Goal: Transaction & Acquisition: Purchase product/service

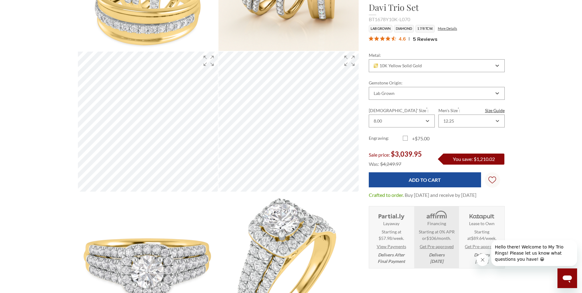
click at [478, 244] on div at bounding box center [527, 253] width 101 height 26
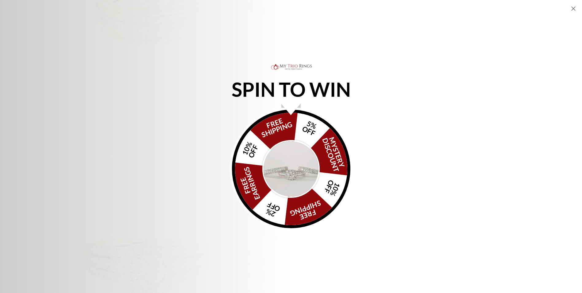
click at [571, 10] on icon "Close popup" at bounding box center [573, 8] width 7 height 7
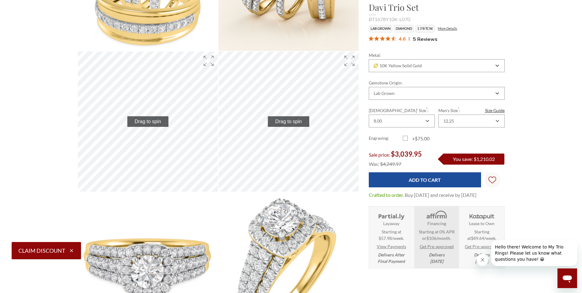
click at [473, 246] on link "Get Pre-approved" at bounding box center [482, 246] width 34 height 6
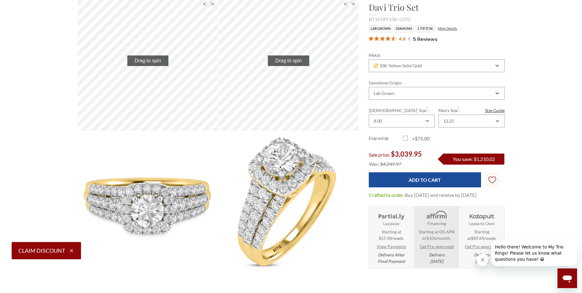
scroll to position [215, 0]
click at [393, 245] on link "View Payments" at bounding box center [391, 246] width 29 height 6
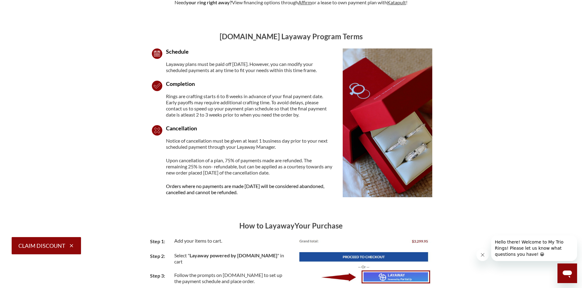
scroll to position [430, 0]
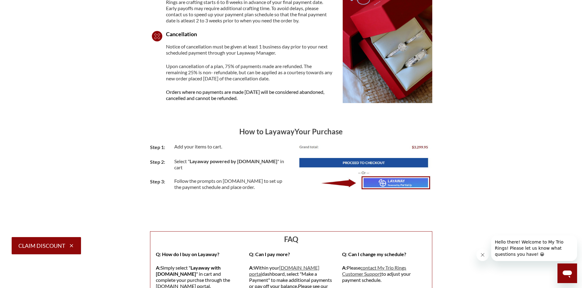
click at [383, 184] on img at bounding box center [364, 167] width 137 height 46
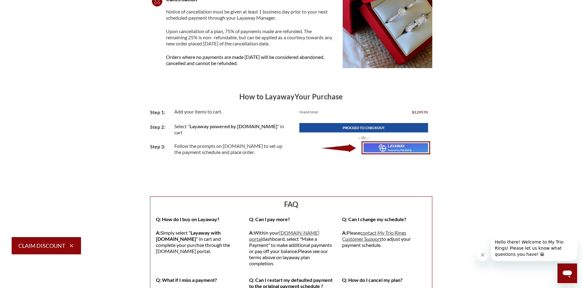
scroll to position [460, 0]
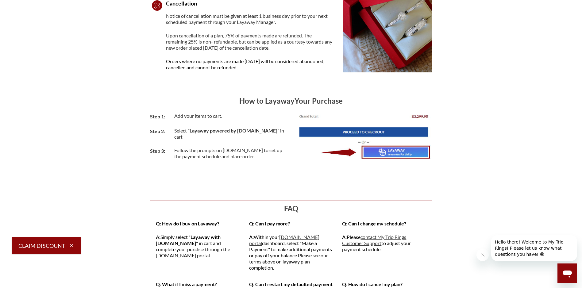
click at [396, 153] on img at bounding box center [364, 136] width 137 height 46
click at [383, 130] on img at bounding box center [364, 136] width 137 height 46
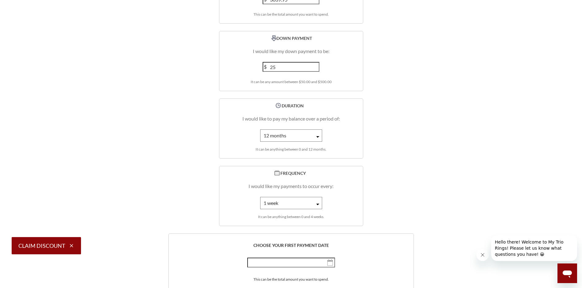
scroll to position [859, 0]
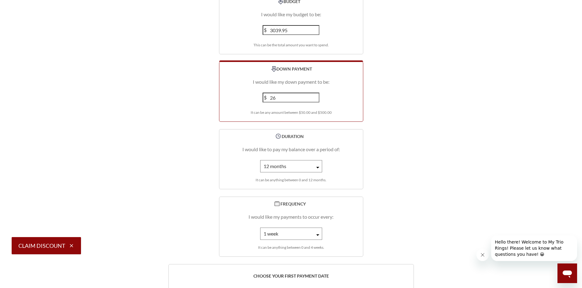
click at [317, 93] on input "26" at bounding box center [291, 98] width 57 height 10
click at [317, 93] on input "87" at bounding box center [291, 98] width 57 height 10
click at [317, 93] on input "90" at bounding box center [291, 98] width 57 height 10
click at [317, 93] on input "91" at bounding box center [291, 98] width 57 height 10
click at [317, 93] on input "92" at bounding box center [291, 98] width 57 height 10
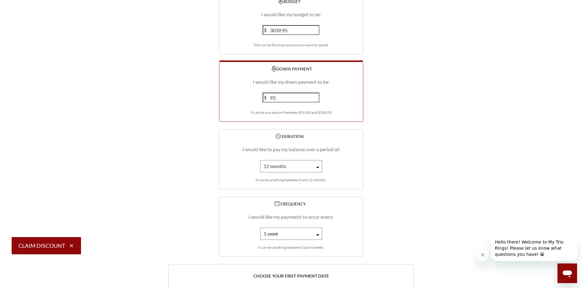
click at [317, 93] on input "93" at bounding box center [291, 98] width 57 height 10
click at [317, 93] on input "94" at bounding box center [291, 98] width 57 height 10
click at [317, 93] on input "95" at bounding box center [291, 98] width 57 height 10
click at [317, 93] on input "96" at bounding box center [291, 98] width 57 height 10
click at [317, 93] on input "97" at bounding box center [291, 98] width 57 height 10
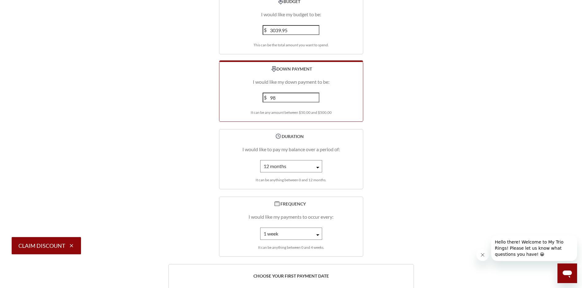
click at [317, 93] on input "98" at bounding box center [291, 98] width 57 height 10
click at [317, 93] on input "99" at bounding box center [291, 98] width 57 height 10
type input "100"
click at [317, 93] on input "100" at bounding box center [291, 98] width 57 height 10
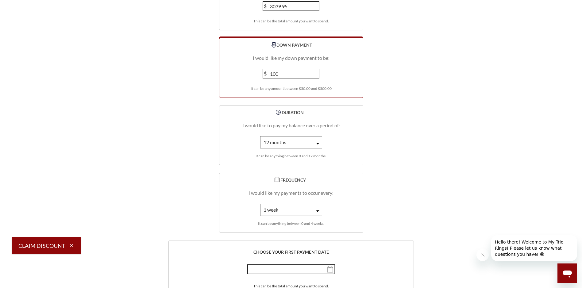
scroll to position [921, 0]
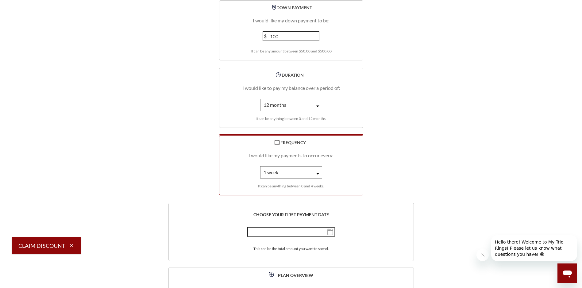
click at [317, 166] on select "1 week 2 weeks 3 weeks 4 weeks" at bounding box center [291, 172] width 62 height 12
select select "2"
click at [260, 166] on select "1 week 2 weeks 3 weeks 4 weeks" at bounding box center [291, 172] width 62 height 12
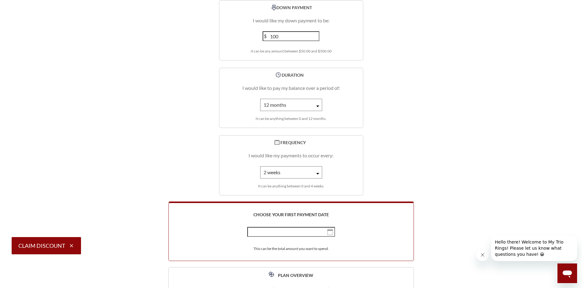
click at [330, 229] on img "button" at bounding box center [330, 232] width 6 height 7
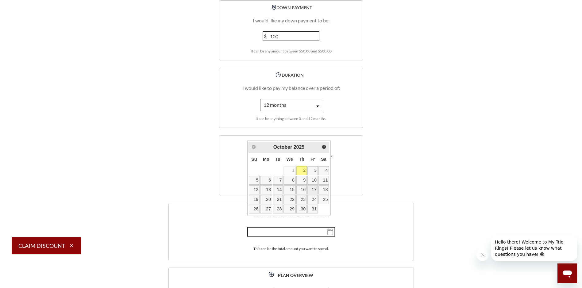
click at [315, 189] on link "17" at bounding box center [313, 189] width 10 height 9
type input "October 17, th 2025"
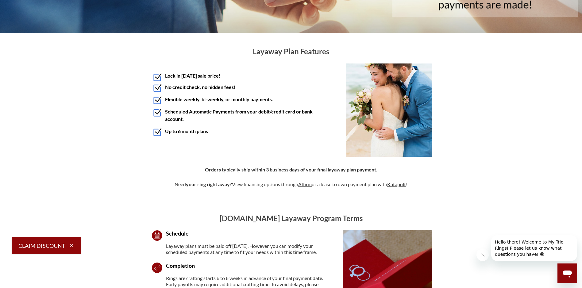
scroll to position [307, 0]
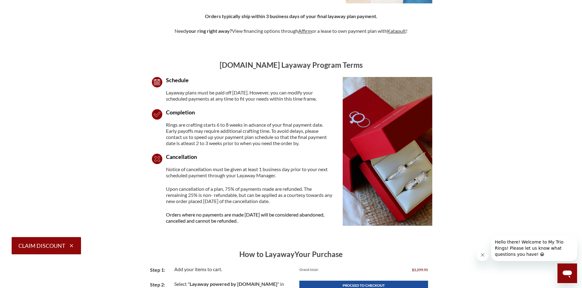
click at [69, 243] on button "Claim Discount" at bounding box center [46, 245] width 69 height 17
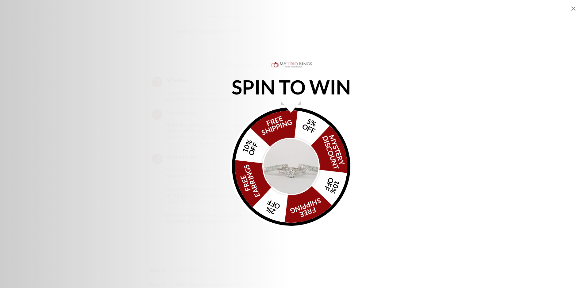
click at [575, 10] on icon "Close popup" at bounding box center [574, 8] width 4 height 4
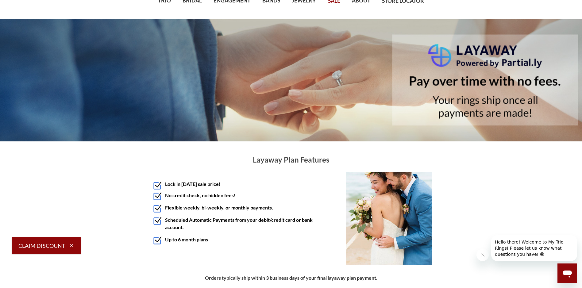
scroll to position [0, 0]
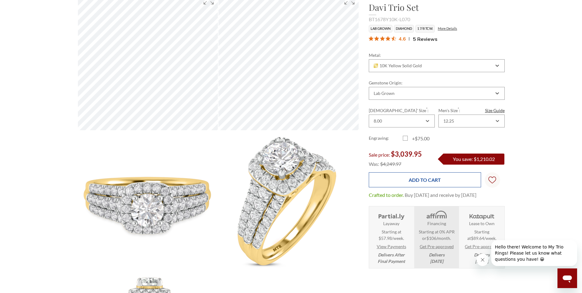
click at [436, 180] on input "Add to Cart" at bounding box center [425, 179] width 112 height 15
type input "Add to Cart"
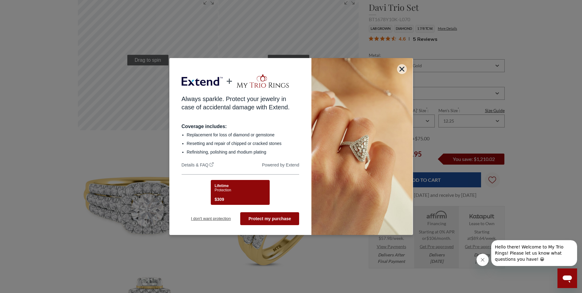
click at [225, 215] on button "I don't want protection" at bounding box center [211, 218] width 59 height 13
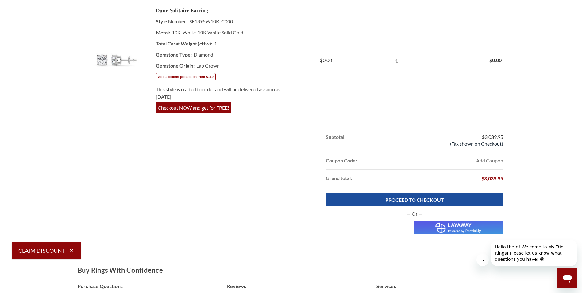
scroll to position [307, 0]
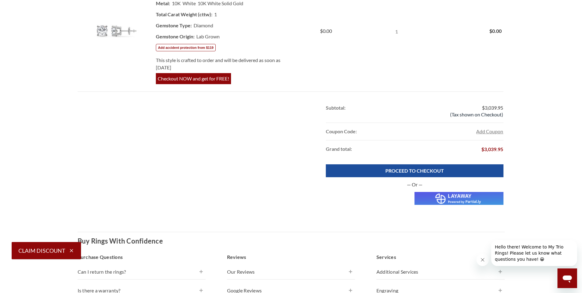
click at [449, 196] on img at bounding box center [459, 198] width 89 height 13
